Goal: Find specific page/section: Find specific page/section

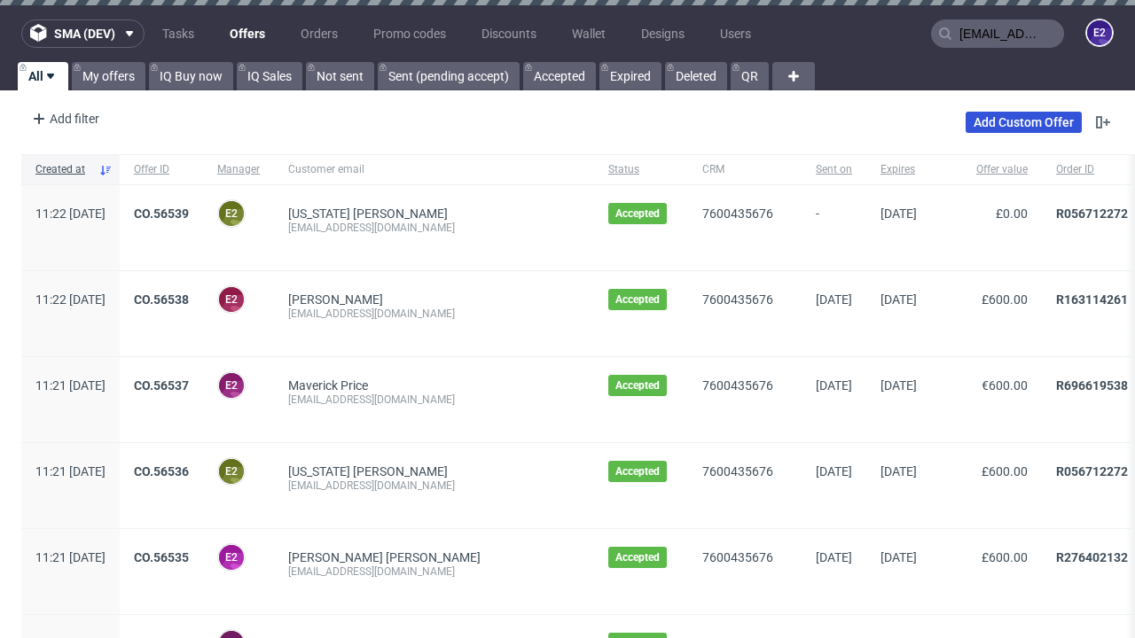
type input "[EMAIL_ADDRESS][DOMAIN_NAME]"
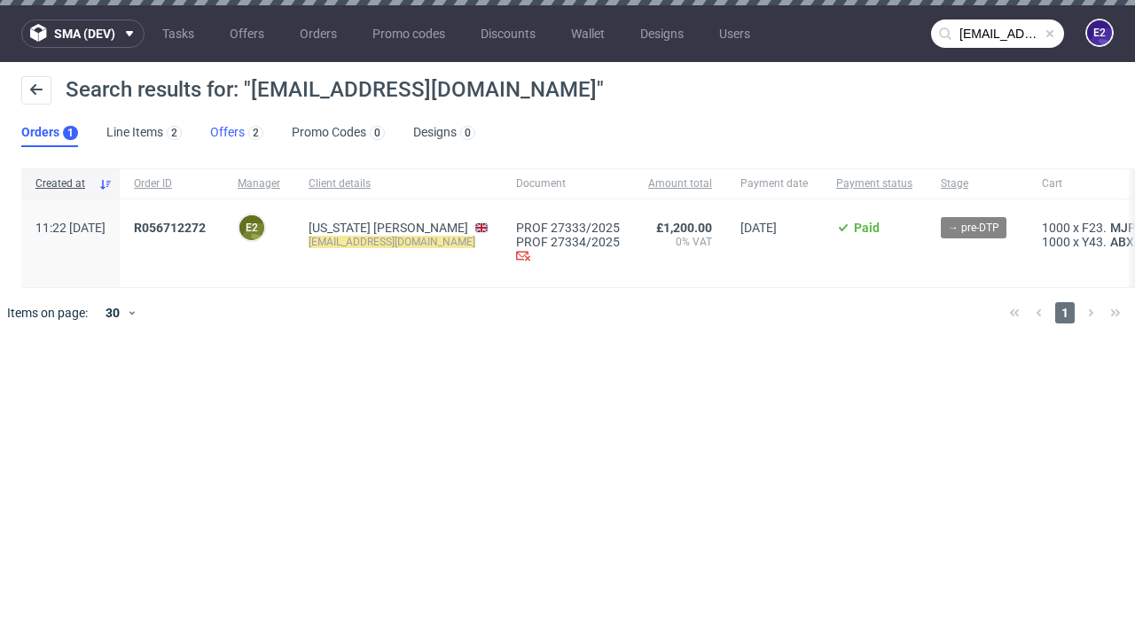
click at [237, 133] on link "Offers 2" at bounding box center [236, 133] width 53 height 28
